Goal: Find specific page/section: Find specific page/section

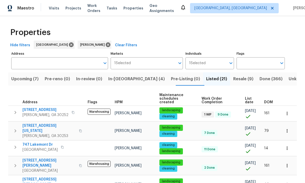
click at [202, 62] on span "1 Selected" at bounding box center [197, 63] width 17 height 4
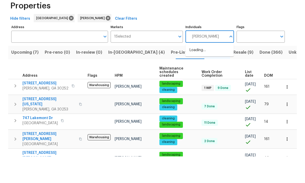
type input "mirsad"
click at [197, 74] on input "checkbox" at bounding box center [195, 79] width 11 height 11
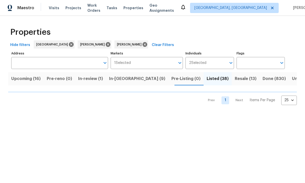
click at [127, 83] on button "In-reno (9)" at bounding box center [137, 78] width 62 height 13
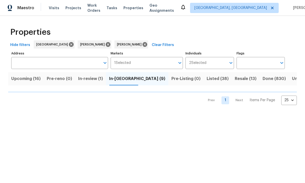
scroll to position [0, 0]
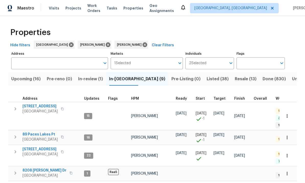
click at [47, 132] on span "89 Paces Lakes Pt" at bounding box center [39, 134] width 35 height 5
click at [42, 152] on span "Covington, GA 30016" at bounding box center [39, 154] width 35 height 5
click at [40, 104] on span "188 Lost Lake Trl" at bounding box center [39, 106] width 35 height 5
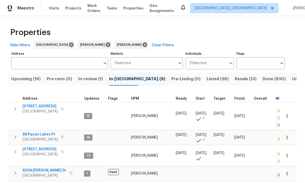
click at [42, 168] on span "8208 Connally Dr" at bounding box center [44, 170] width 44 height 5
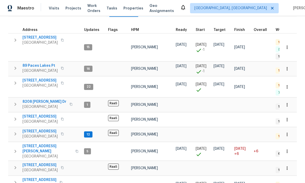
scroll to position [68, 0]
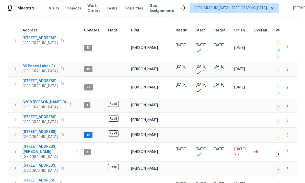
click at [39, 144] on span "422 Marty Ln" at bounding box center [47, 149] width 50 height 10
click at [32, 39] on span "188 Lost Lake Trl" at bounding box center [39, 38] width 35 height 5
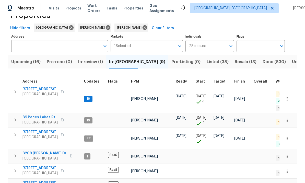
scroll to position [18, 0]
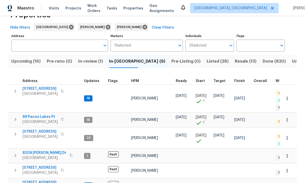
click at [232, 43] on icon "Open" at bounding box center [231, 45] width 6 height 6
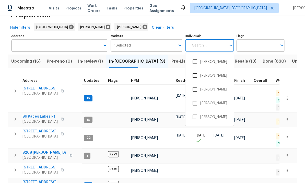
scroll to position [0, 0]
click at [105, 25] on icon at bounding box center [108, 27] width 6 height 6
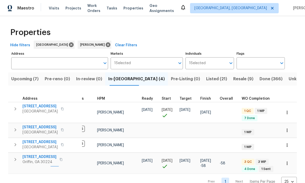
scroll to position [0, 34]
click at [206, 78] on span "Listed (21)" at bounding box center [216, 78] width 21 height 7
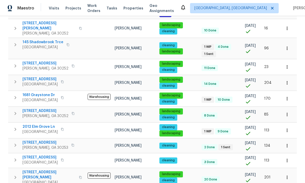
scroll to position [266, 0]
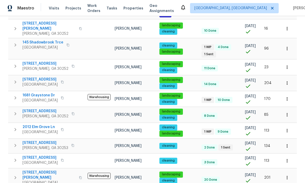
click at [48, 124] on span "2012 Elm Grove Ln" at bounding box center [39, 126] width 35 height 5
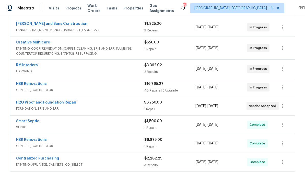
scroll to position [136, 0]
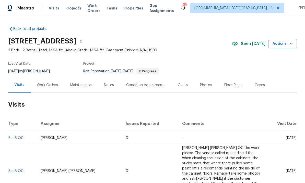
scroll to position [0, 0]
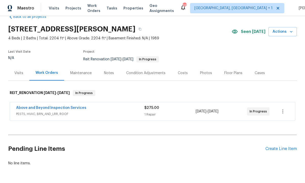
scroll to position [12, 0]
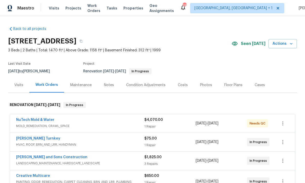
click at [25, 84] on div "Visits" at bounding box center [18, 84] width 21 height 15
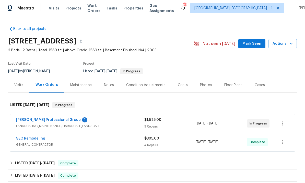
click at [4, 101] on div "Back to all projects [STREET_ADDRESS] 3 Beds | 2 Baths | Total: 1589 ft² | Abov…" at bounding box center [152, 99] width 305 height 167
